Goal: Task Accomplishment & Management: Use online tool/utility

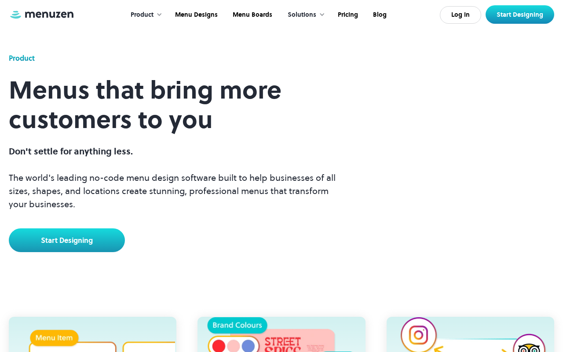
click at [42, 17] on link at bounding box center [42, 15] width 66 height 10
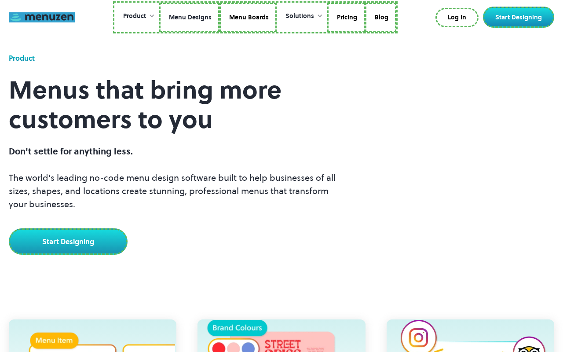
click at [190, 17] on link "Menu Designs" at bounding box center [189, 18] width 60 height 30
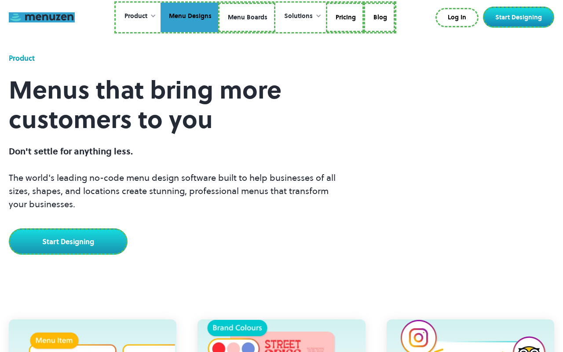
click at [246, 17] on link "Menu Boards" at bounding box center [246, 18] width 57 height 30
click at [343, 17] on link "Pricing" at bounding box center [344, 18] width 38 height 30
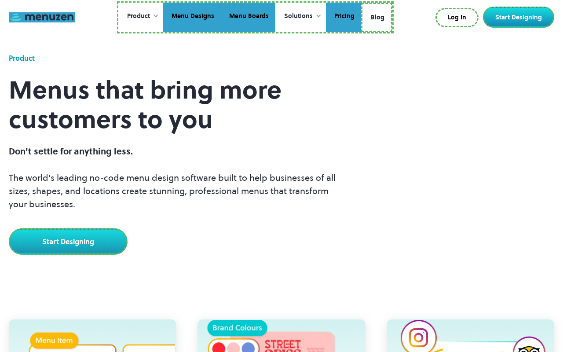
click at [377, 16] on link "Blog" at bounding box center [376, 18] width 31 height 30
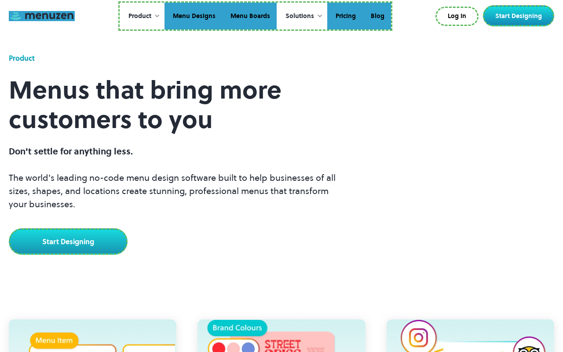
click at [459, 16] on link "Log In" at bounding box center [457, 16] width 43 height 19
click at [521, 16] on link "Start Designing" at bounding box center [518, 15] width 71 height 21
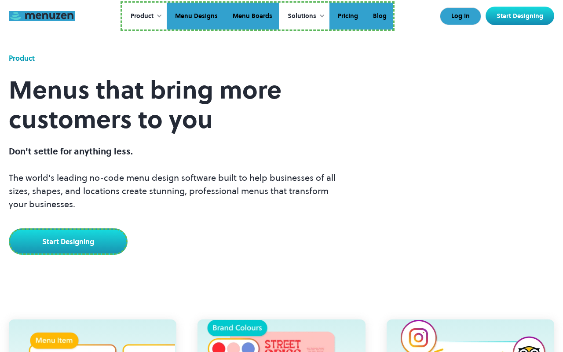
click at [67, 240] on link "Start Designing" at bounding box center [68, 241] width 119 height 26
